Goal: Information Seeking & Learning: Learn about a topic

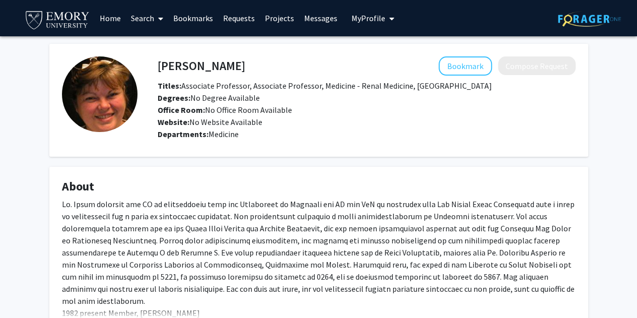
click at [70, 24] on img at bounding box center [57, 19] width 67 height 23
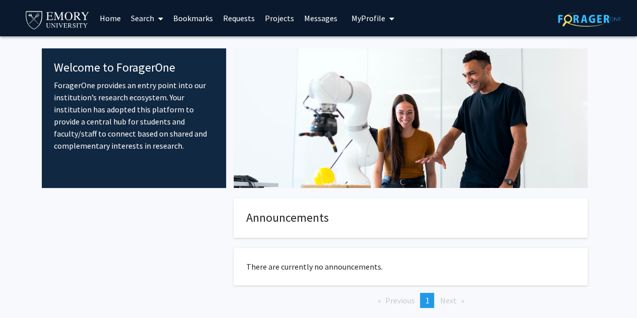
click at [149, 19] on link "Search" at bounding box center [147, 18] width 42 height 35
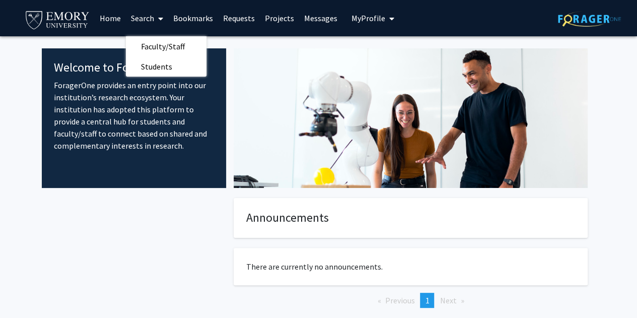
click at [163, 45] on span "Faculty/Staff" at bounding box center [163, 46] width 74 height 20
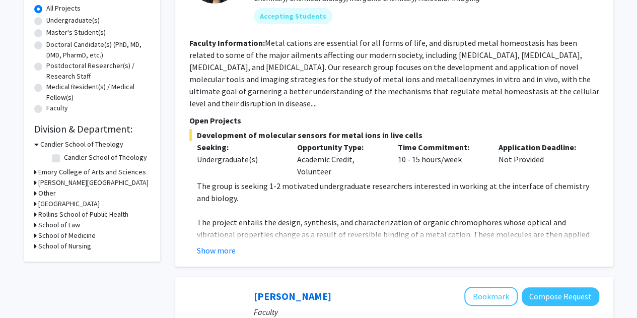
scroll to position [204, 0]
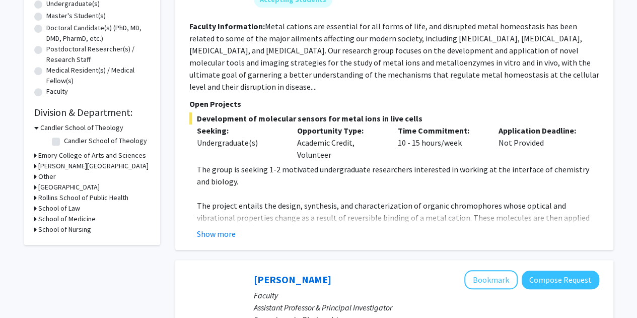
click at [209, 228] on button "Show more" at bounding box center [216, 234] width 39 height 12
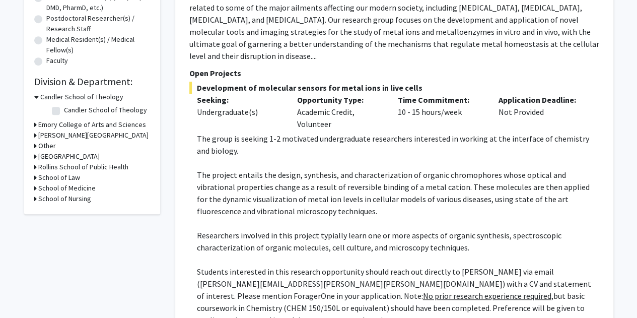
scroll to position [87, 0]
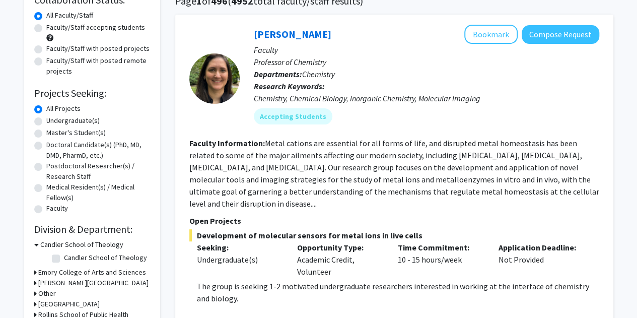
click at [290, 40] on div "[PERSON_NAME] Bookmark Compose Request" at bounding box center [426, 34] width 345 height 19
click at [294, 36] on link "[PERSON_NAME]" at bounding box center [293, 34] width 78 height 13
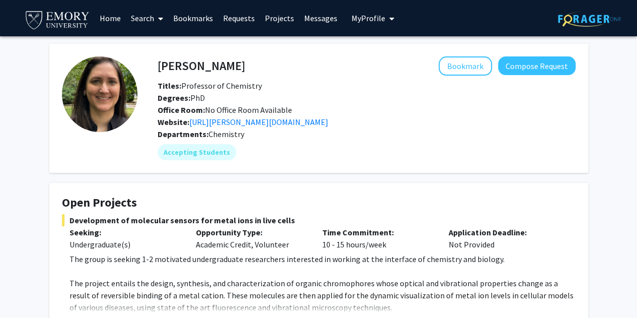
click at [231, 122] on link "[URL][PERSON_NAME][DOMAIN_NAME]" at bounding box center [258, 122] width 139 height 10
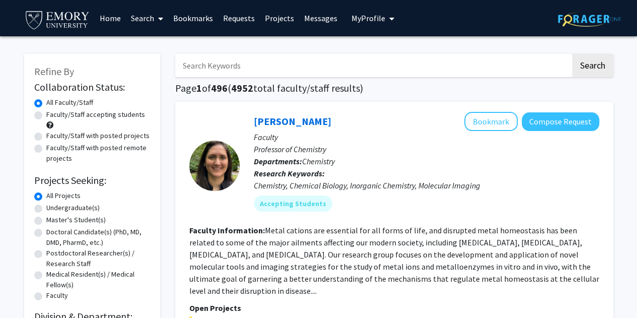
click at [46, 117] on label "Faculty/Staff accepting students" at bounding box center [95, 114] width 99 height 11
click at [46, 116] on input "Faculty/Staff accepting students" at bounding box center [49, 112] width 7 height 7
radio input "true"
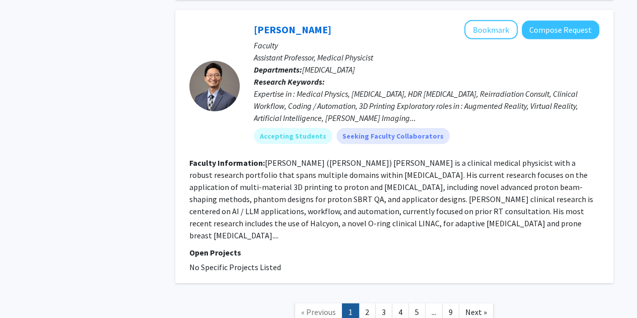
scroll to position [3346, 0]
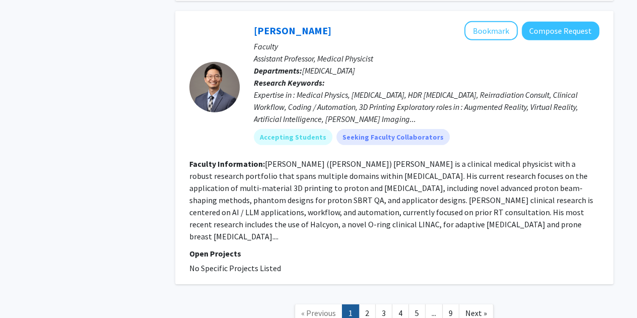
click at [419, 304] on link "5" at bounding box center [416, 313] width 17 height 18
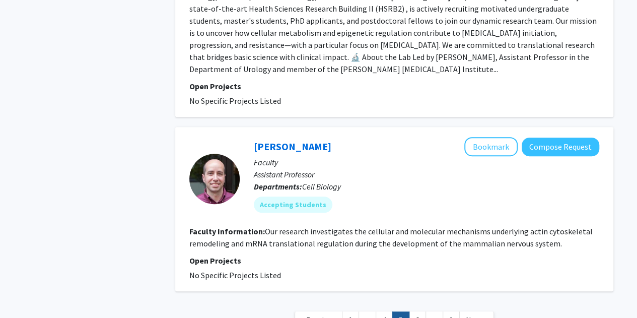
scroll to position [2171, 0]
click at [420, 312] on link "6" at bounding box center [417, 321] width 17 height 18
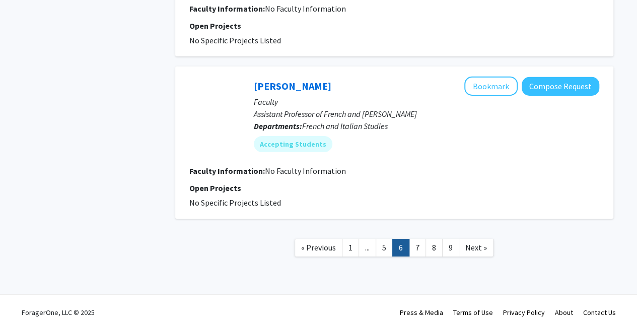
scroll to position [1590, 0]
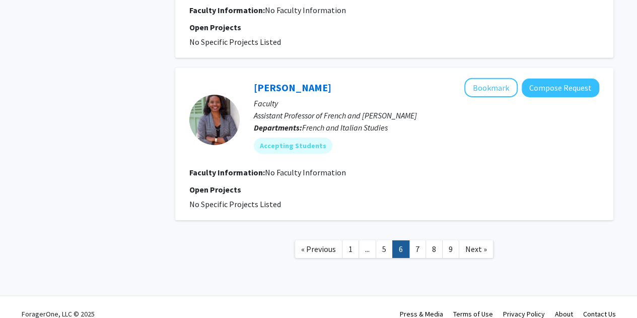
click at [419, 240] on link "7" at bounding box center [417, 249] width 17 height 18
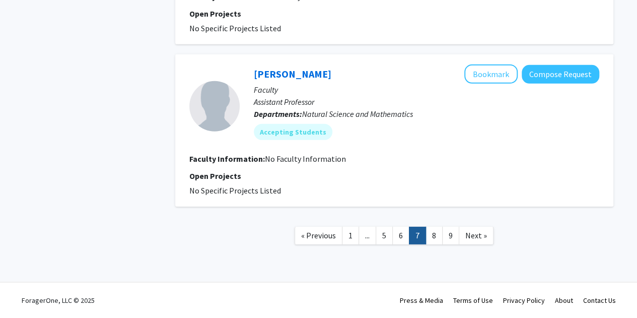
scroll to position [1470, 0]
click at [437, 237] on link "8" at bounding box center [434, 236] width 17 height 18
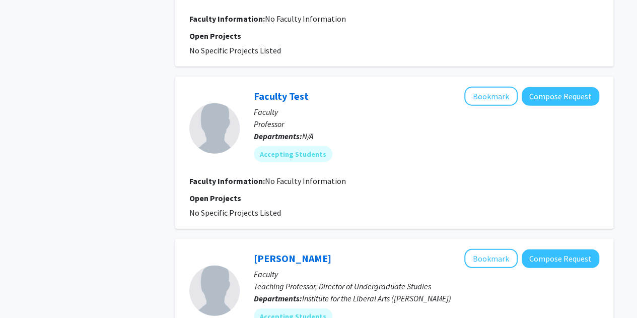
scroll to position [1507, 0]
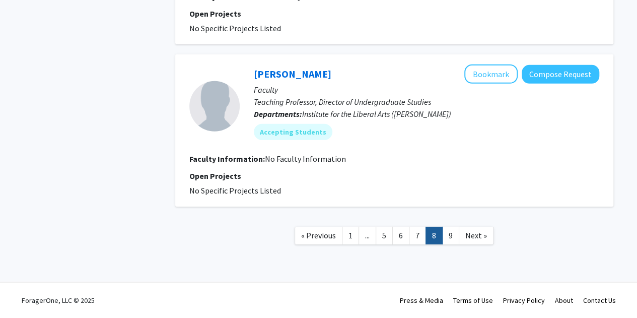
click at [451, 234] on link "9" at bounding box center [450, 236] width 17 height 18
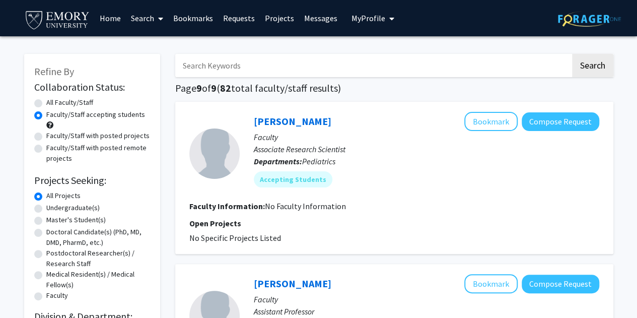
click at [46, 104] on label "All Faculty/Staff" at bounding box center [69, 102] width 47 height 11
click at [46, 104] on input "All Faculty/Staff" at bounding box center [49, 100] width 7 height 7
radio input "true"
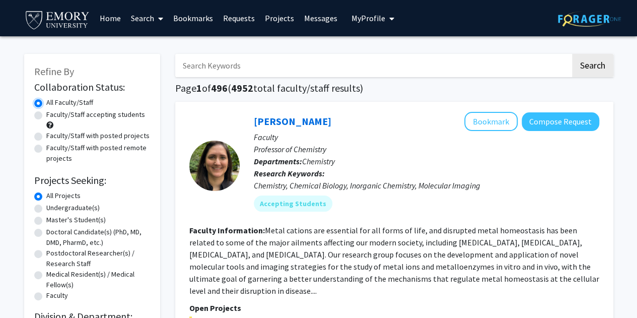
scroll to position [47, 0]
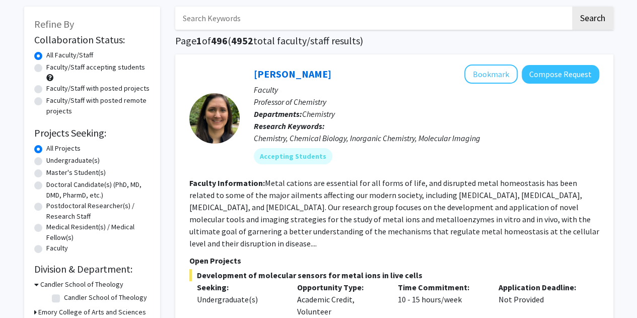
click at [46, 163] on label "Undergraduate(s)" at bounding box center [72, 160] width 53 height 11
click at [46, 162] on input "Undergraduate(s)" at bounding box center [49, 158] width 7 height 7
radio input "true"
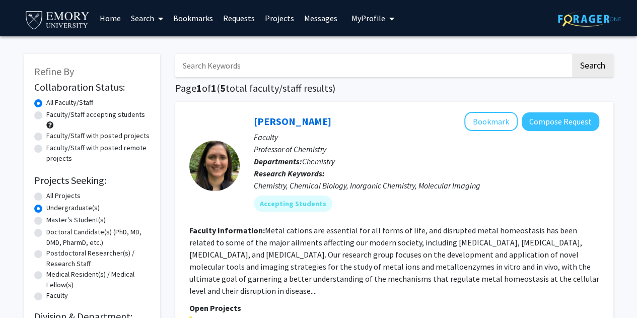
click at [46, 195] on label "All Projects" at bounding box center [63, 195] width 34 height 11
click at [46, 195] on input "All Projects" at bounding box center [49, 193] width 7 height 7
radio input "true"
click at [264, 70] on input "Search Keywords" at bounding box center [372, 65] width 395 height 23
type input "chemistry"
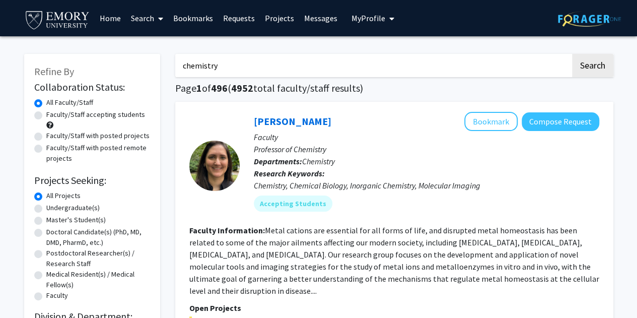
click at [572, 54] on button "Search" at bounding box center [592, 65] width 41 height 23
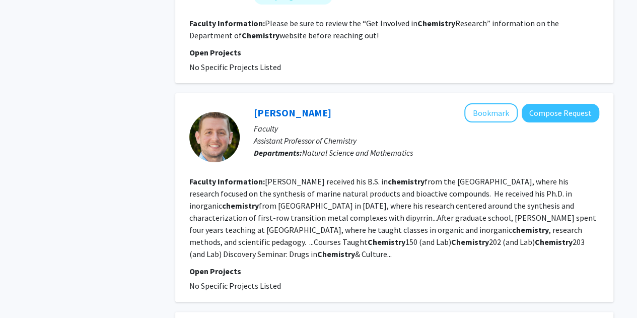
scroll to position [2112, 0]
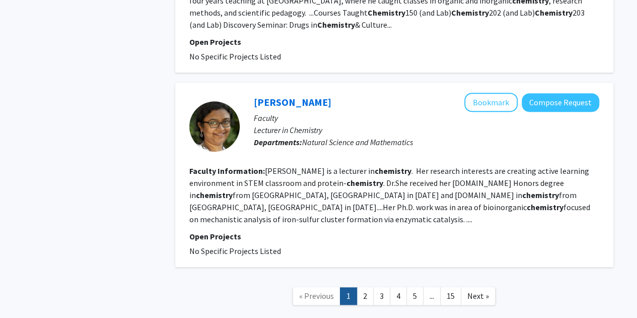
click at [418, 287] on link "5" at bounding box center [414, 296] width 17 height 18
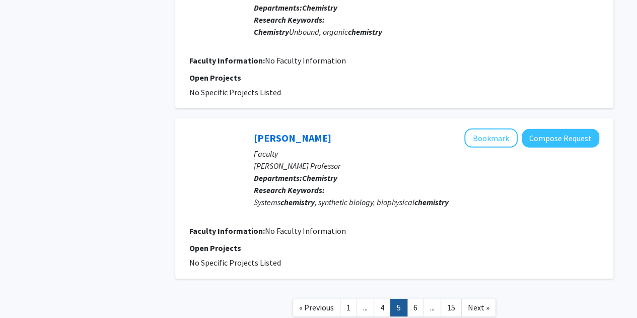
scroll to position [1500, 0]
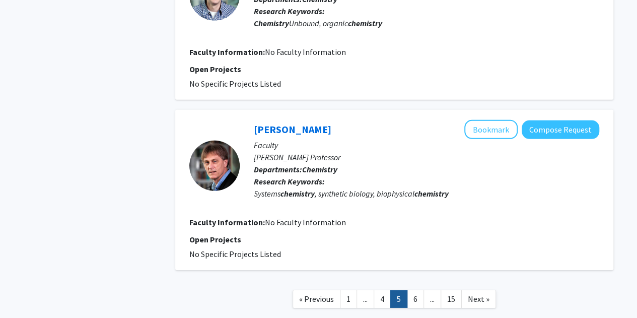
click at [422, 290] on link "6" at bounding box center [415, 299] width 17 height 18
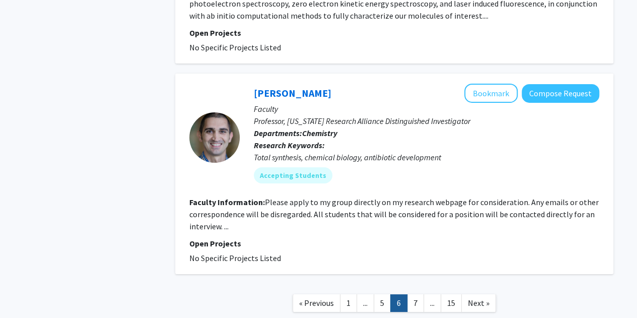
scroll to position [1774, 0]
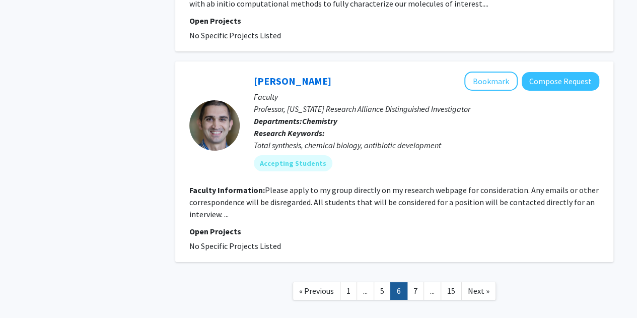
click at [419, 282] on link "7" at bounding box center [415, 291] width 17 height 18
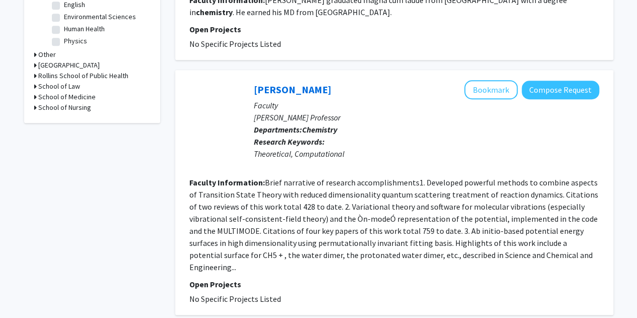
scroll to position [401, 0]
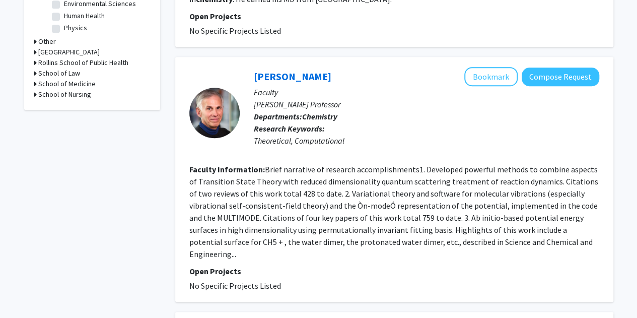
click at [419, 280] on div "[PERSON_NAME] Bookmark Compose Request Faculty [PERSON_NAME] Professor Departme…" at bounding box center [394, 179] width 438 height 245
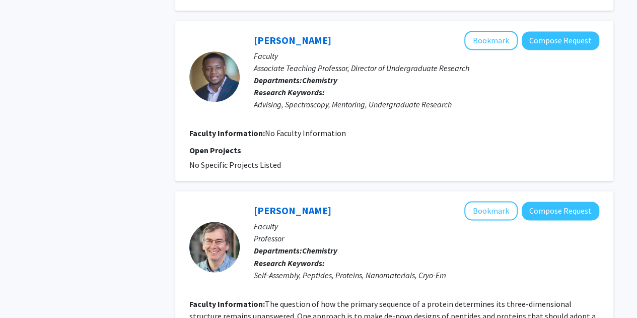
scroll to position [693, 0]
click at [419, 280] on fg-search-faculty "[PERSON_NAME] Bookmark Compose Request Faculty Professor Departments: Chemistry…" at bounding box center [394, 312] width 410 height 225
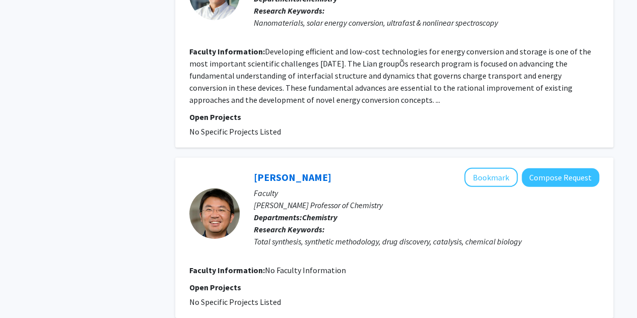
scroll to position [1445, 0]
